Goal: Communication & Community: Ask a question

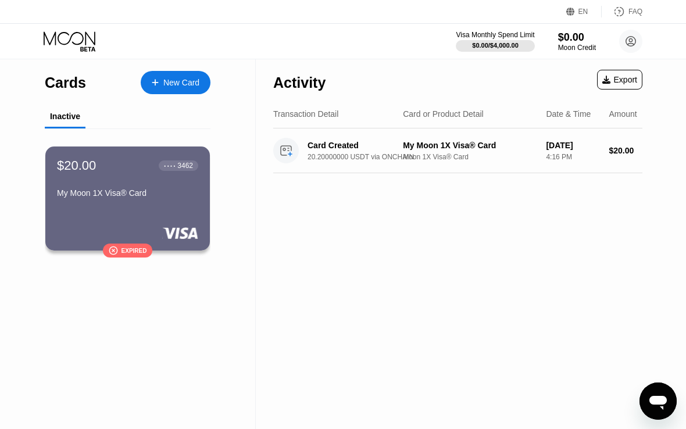
click at [661, 393] on icon "Open messaging window" at bounding box center [657, 400] width 21 height 21
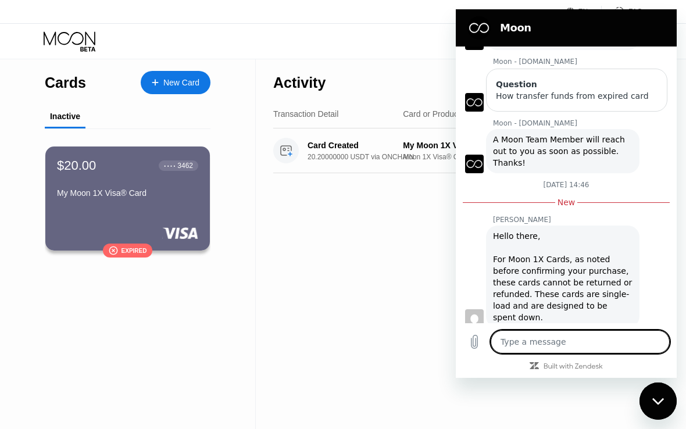
scroll to position [114, 0]
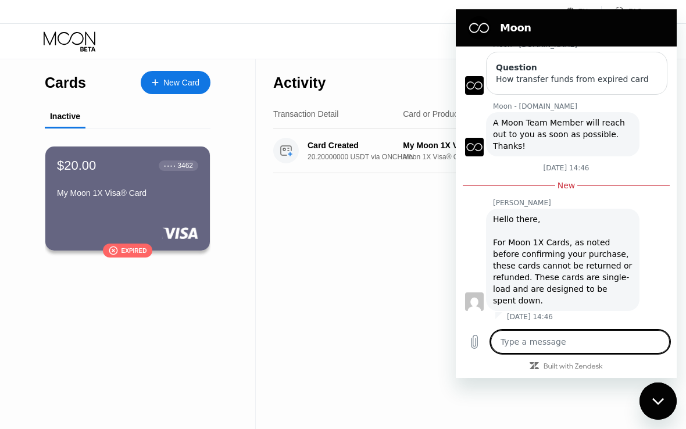
type textarea "b"
type textarea "x"
type textarea "bu"
type textarea "x"
type textarea "but"
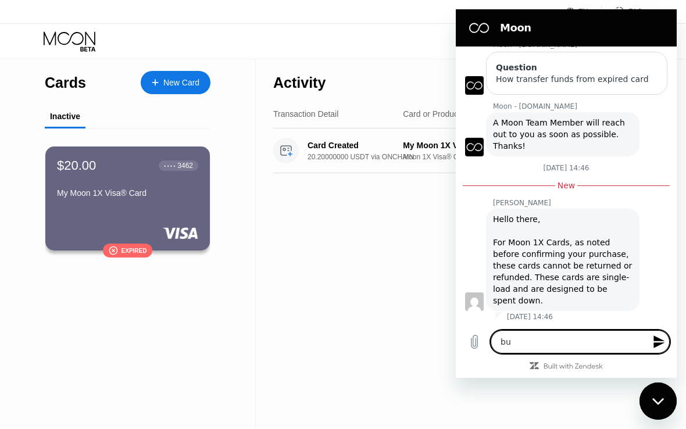
type textarea "x"
type textarea "but"
type textarea "x"
type textarea "but i"
type textarea "x"
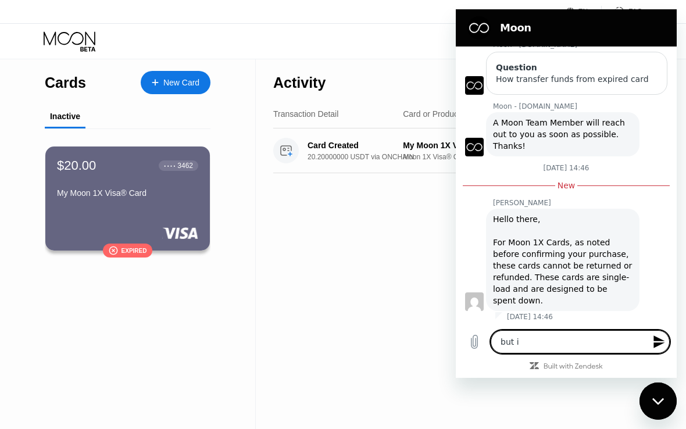
type textarea "but i"
type textarea "x"
type textarea "but i h"
type textarea "x"
type textarea "but i ha"
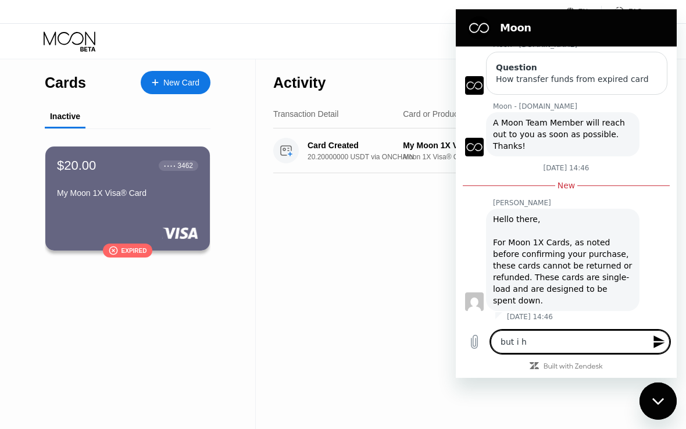
type textarea "x"
type textarea "but i hav"
type textarea "x"
type textarea "but i have"
type textarea "x"
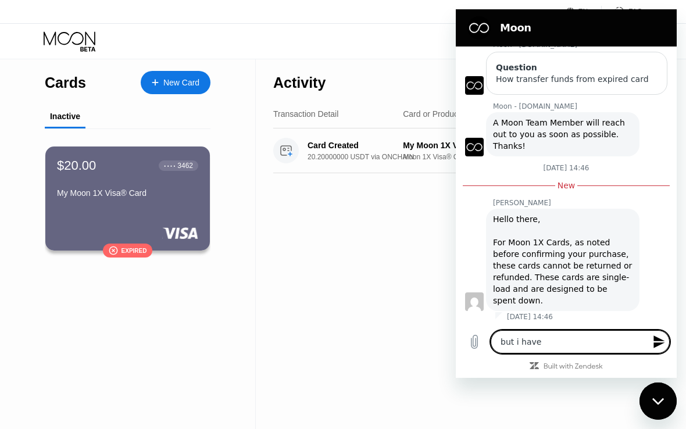
type textarea "but i haven"
type textarea "x"
type textarea "but i havent"
type textarea "x"
type textarea "but i havent"
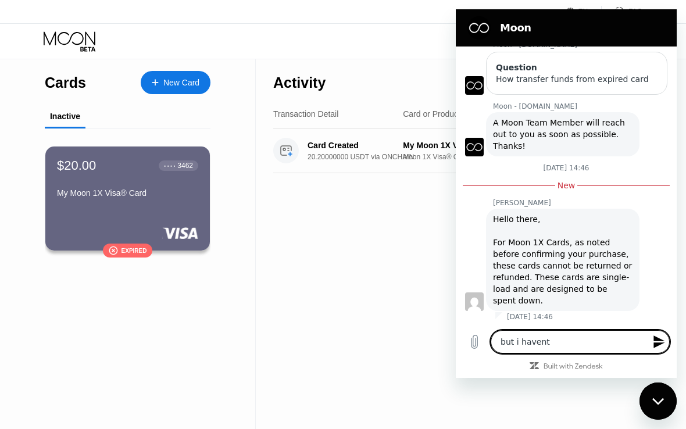
type textarea "x"
type textarea "but i havent s"
type textarea "x"
type textarea "but i havent sp"
type textarea "x"
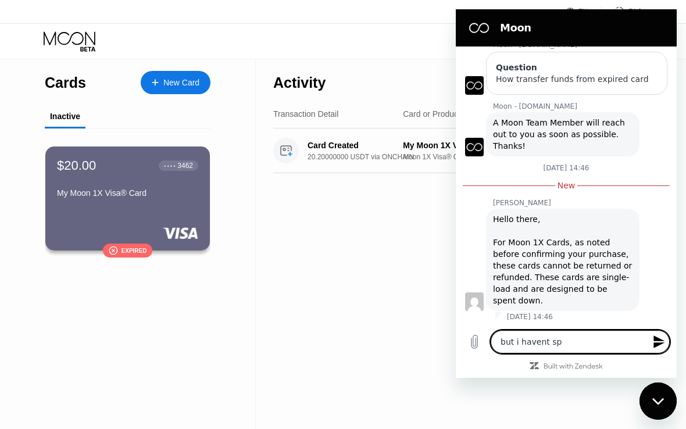
type textarea "but i havent spe"
type textarea "x"
type textarea "but i havent spen"
type textarea "x"
type textarea "but i havent spent"
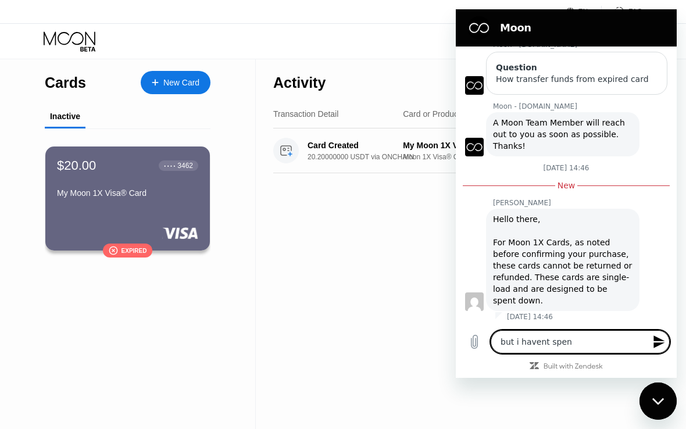
type textarea "x"
type textarea "but i havent spent"
type textarea "x"
type textarea "but i havent spent m"
type textarea "x"
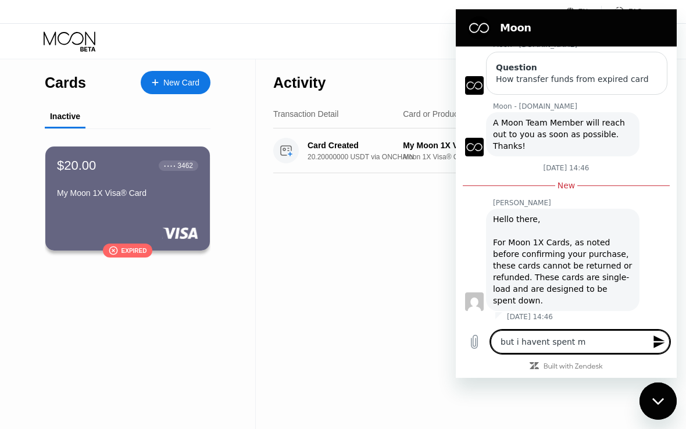
type textarea "but i havent spent my"
type textarea "x"
type textarea "but i havent spent my"
type textarea "x"
type textarea "but i havent spent my f"
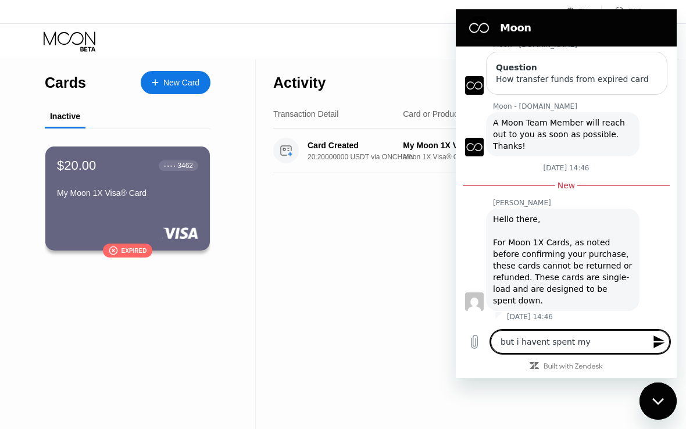
type textarea "x"
type textarea "but i havent spent my fu"
type textarea "x"
type textarea "but i havent spent my fun"
type textarea "x"
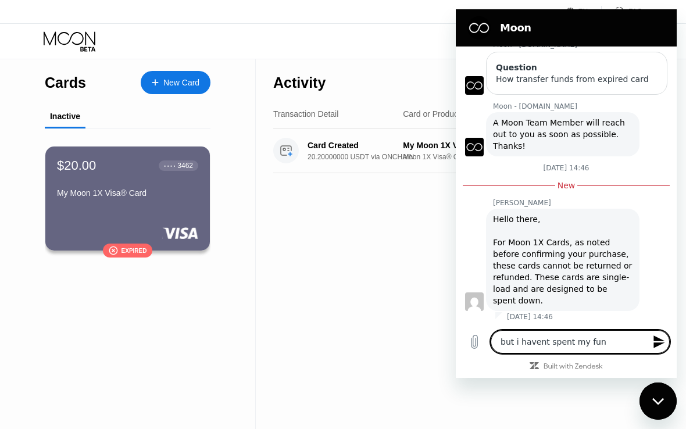
type textarea "but i havent spent my fund"
type textarea "x"
type textarea "but i havent spent my funds"
type textarea "x"
type textarea "but i havent spent my funds,"
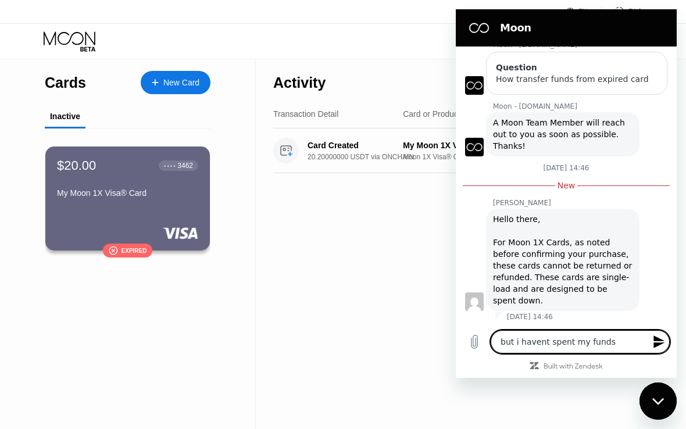
type textarea "x"
type textarea "but i havent spent my funds,"
type textarea "x"
type textarea "but i havent spent my funds, i"
type textarea "x"
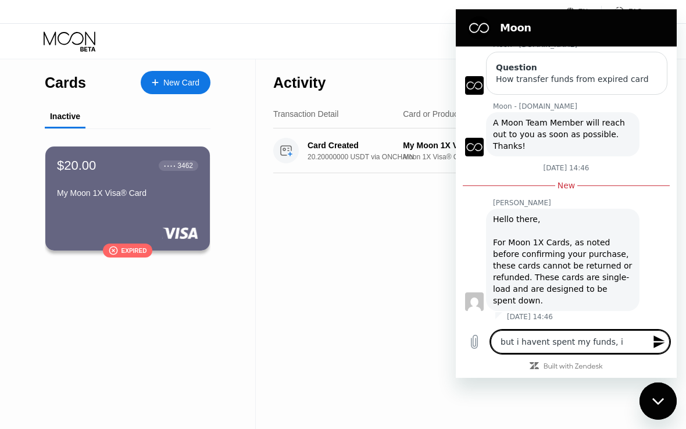
type textarea "but i havent spent my funds, i"
type textarea "x"
type textarea "but i havent spent my funds, i h"
type textarea "x"
type textarea "but i havent spent my funds, i ha"
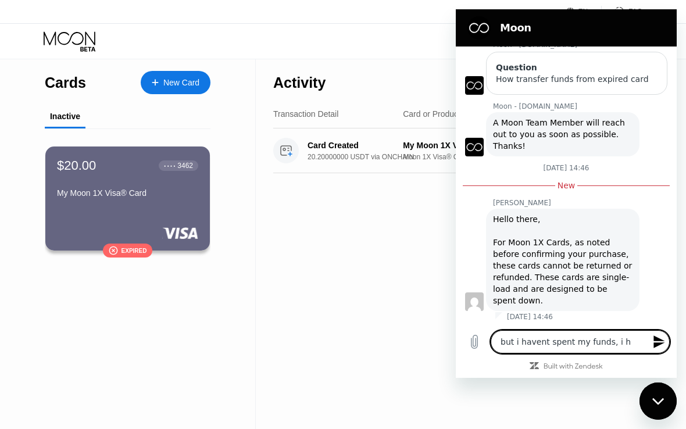
type textarea "x"
type textarea "but i havent spent my funds, i hav"
type textarea "x"
type textarea "but i havent spent my funds, i have"
type textarea "x"
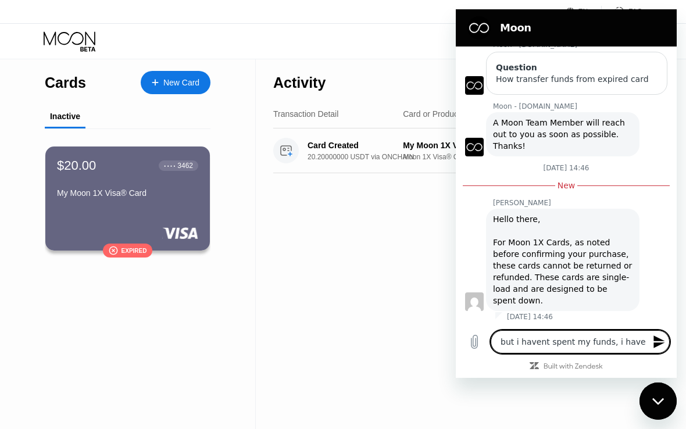
type textarea "but i havent spent my funds, i have"
type textarea "x"
type textarea "but i havent spent my funds, i have 2"
type textarea "x"
type textarea "but i havent spent my funds, i have 20"
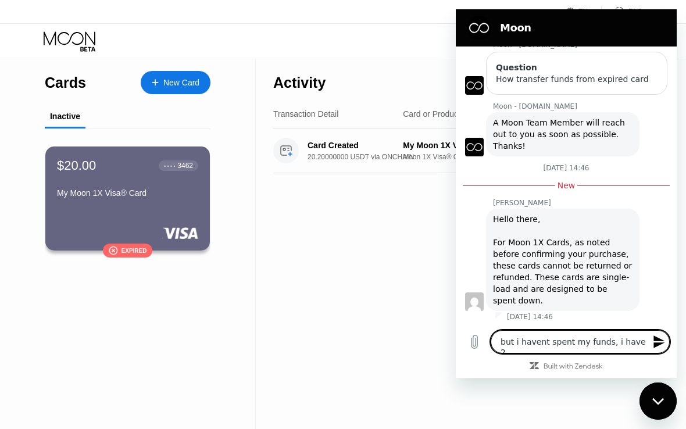
type textarea "x"
type textarea "but i havent spent my funds, i have 20$"
type textarea "x"
type textarea "but i havent spent my funds, i have 20$"
type textarea "x"
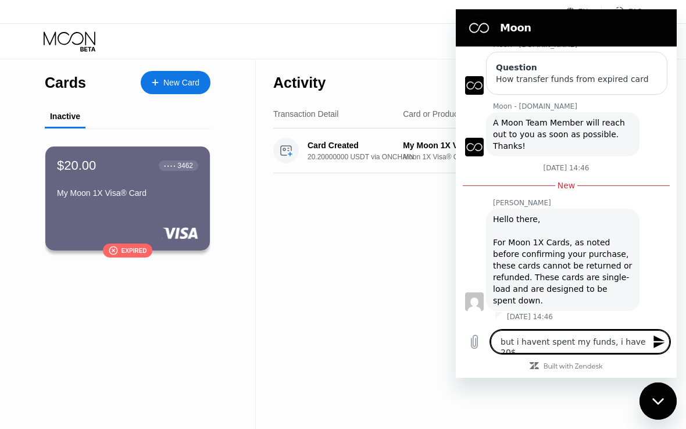
type textarea "but i havent spent my funds, i have 20$ o"
type textarea "x"
type textarea "but i havent spent my funds, i have 20$ on"
type textarea "x"
type textarea "but i havent spent my funds, i have 20$ on"
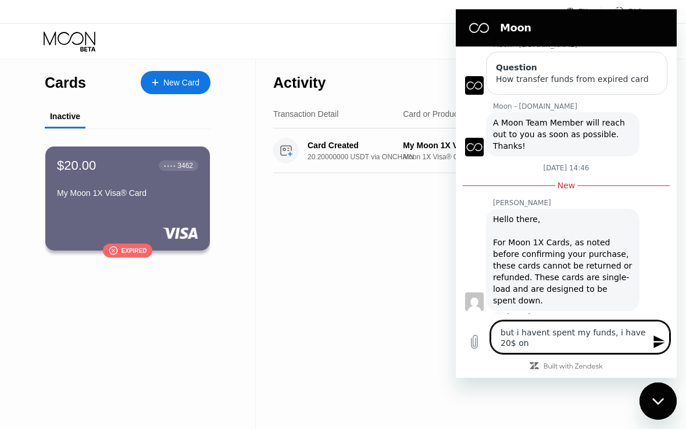
type textarea "x"
type textarea "but i havent spent my funds, i have 20$ on b"
type textarea "x"
type textarea "but i havent spent my funds, i have 20$ on ba"
type textarea "x"
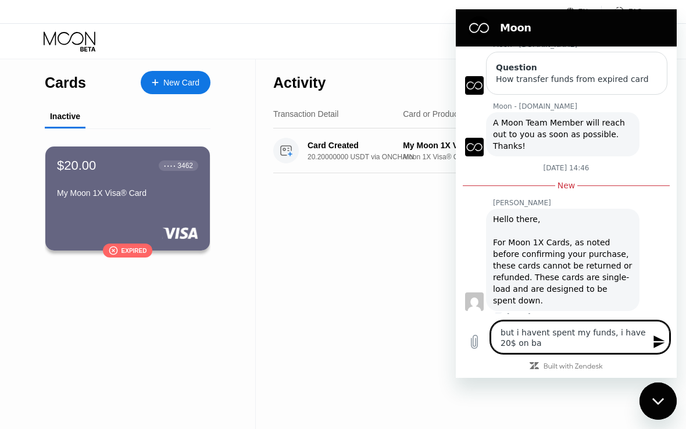
type textarea "but i havent spent my funds, i have 20$ on [MEDICAL_DATA]"
type textarea "x"
type textarea "but i havent spent my funds, i have 20$ on bala"
type textarea "x"
type textarea "but i havent spent my funds, i have 20$ on [PERSON_NAME]"
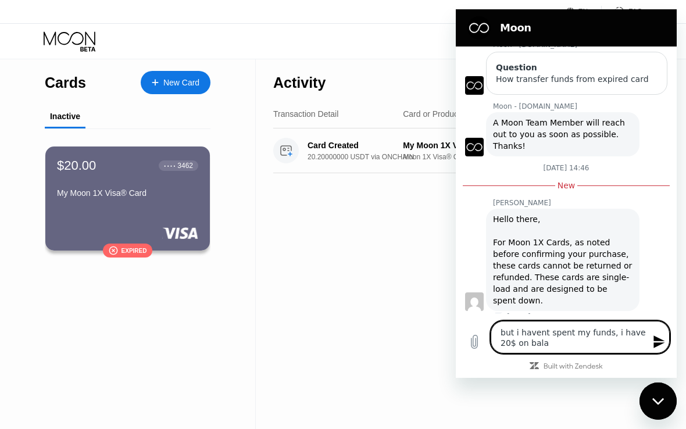
type textarea "x"
type textarea "but i havent spent my funds, i have 20$ on balanc"
type textarea "x"
type textarea "but i havent spent my funds, i have 20$ on balance"
type textarea "x"
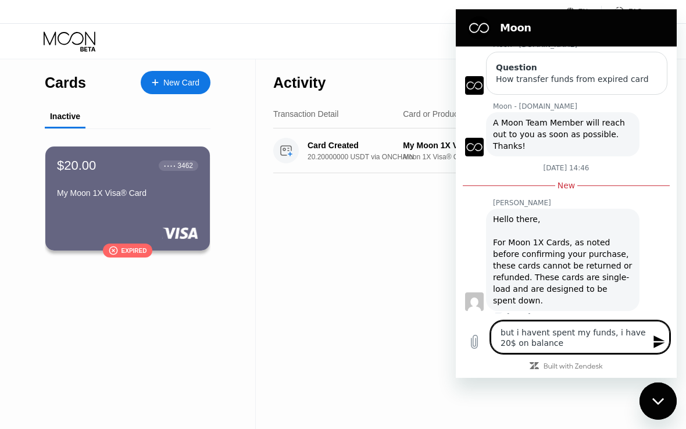
type textarea "but i havent spent my funds, i have 20$ on balance"
type textarea "x"
type textarea "but i havent spent my funds, i have 20$ on balance o"
type textarea "x"
type textarea "but i havent spent my funds, i have 20$ on balance of"
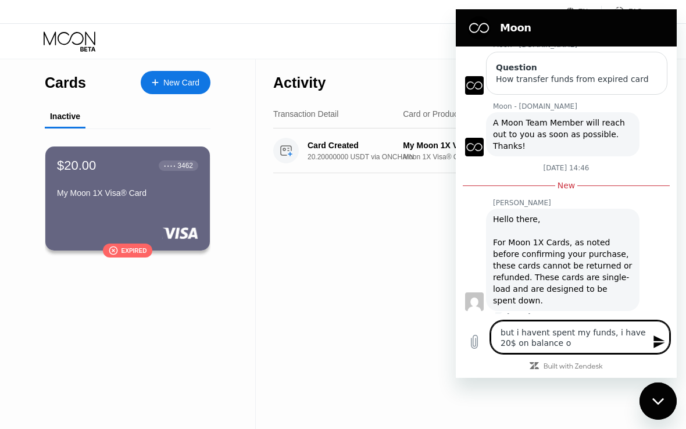
type textarea "x"
type textarea "but i havent spent my funds, i have 20$ on balance of"
type textarea "x"
type textarea "but i havent spent my funds, i have 20$ on balance of e"
type textarea "x"
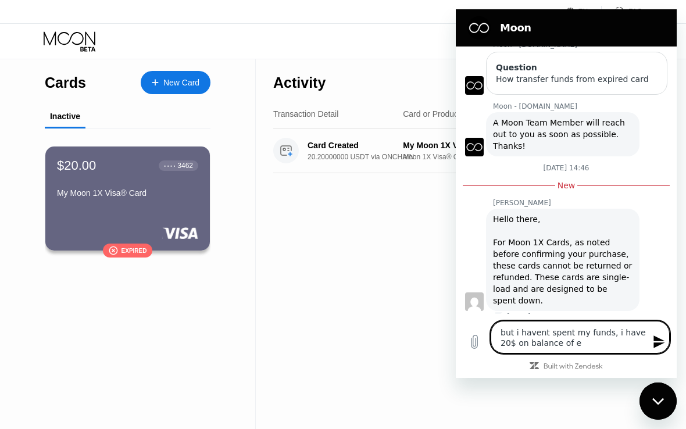
type textarea "but i havent spent my funds, i have 20$ on balance of ex"
type textarea "x"
type textarea "but i havent spent my funds, i have 20$ on balance of exp"
type textarea "x"
type textarea "but i havent spent my funds, i have 20$ on balance of expi"
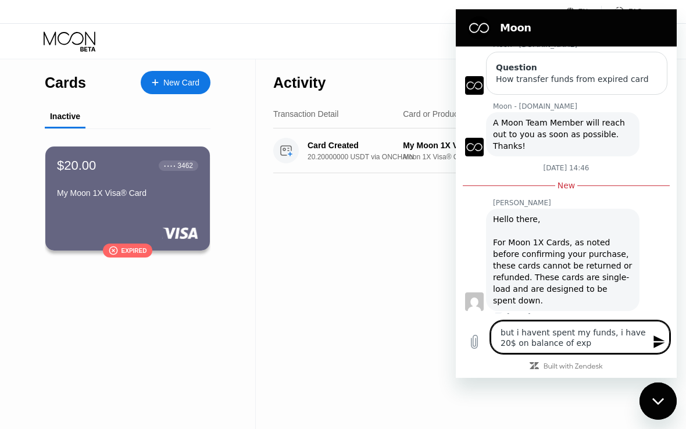
type textarea "x"
type textarea "but i havent spent my funds, i have 20$ on balance of expir"
type textarea "x"
type textarea "but i havent spent my funds, i have 20$ on balance of expire"
type textarea "x"
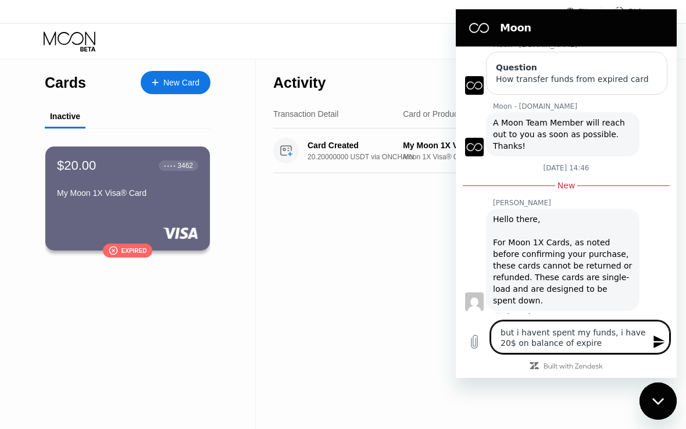
type textarea "but i havent spent my funds, i have 20$ on balance of expired"
type textarea "x"
type textarea "but i havent spent my funds, i have 20$ on balance of expired"
type textarea "x"
type textarea "but i havent spent my funds, i have 20$ on balance of expired c"
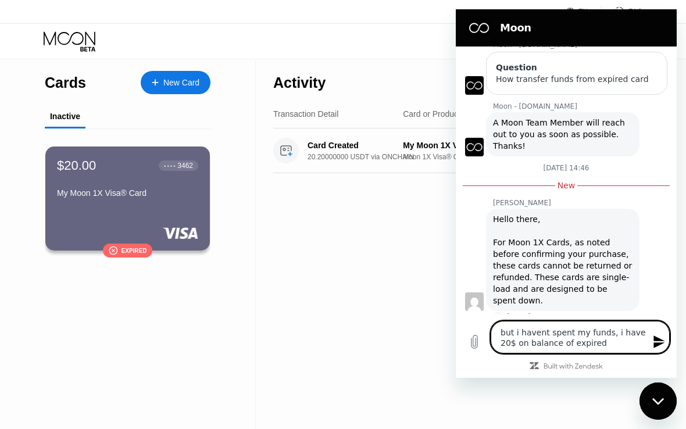
type textarea "x"
type textarea "but i havent spent my funds, i have 20$ on balance of expired ca"
type textarea "x"
type textarea "but i havent spent my funds, i have 20$ on balance of expired car"
type textarea "x"
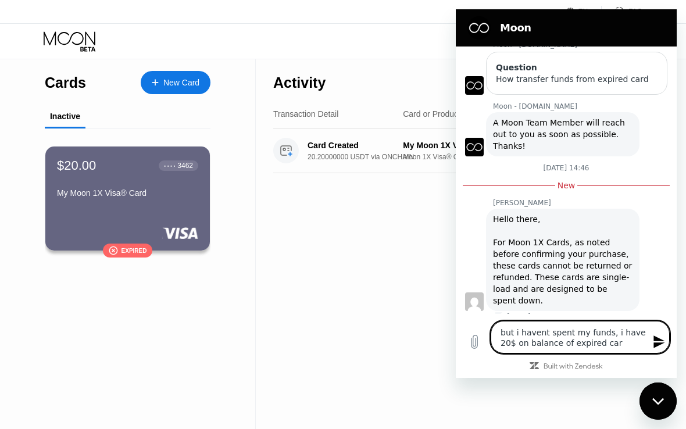
type textarea "but i havent spent my funds, i have 20$ on balance of expired card"
type textarea "x"
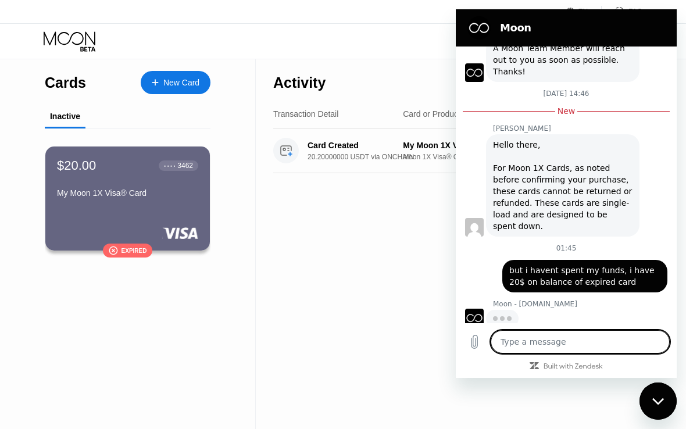
scroll to position [193, 0]
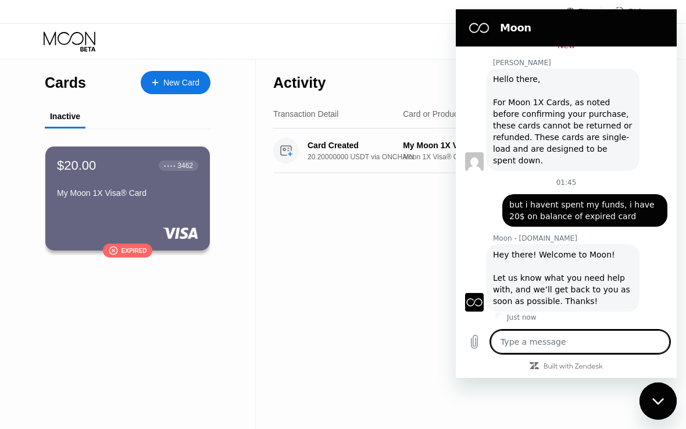
type textarea "x"
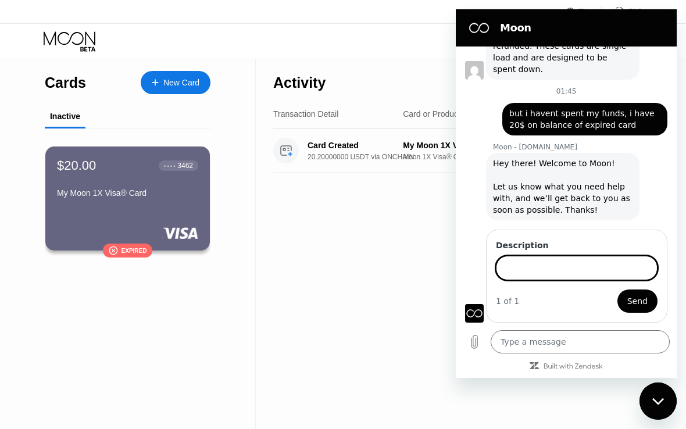
scroll to position [344, 0]
